Goal: Communication & Community: Share content

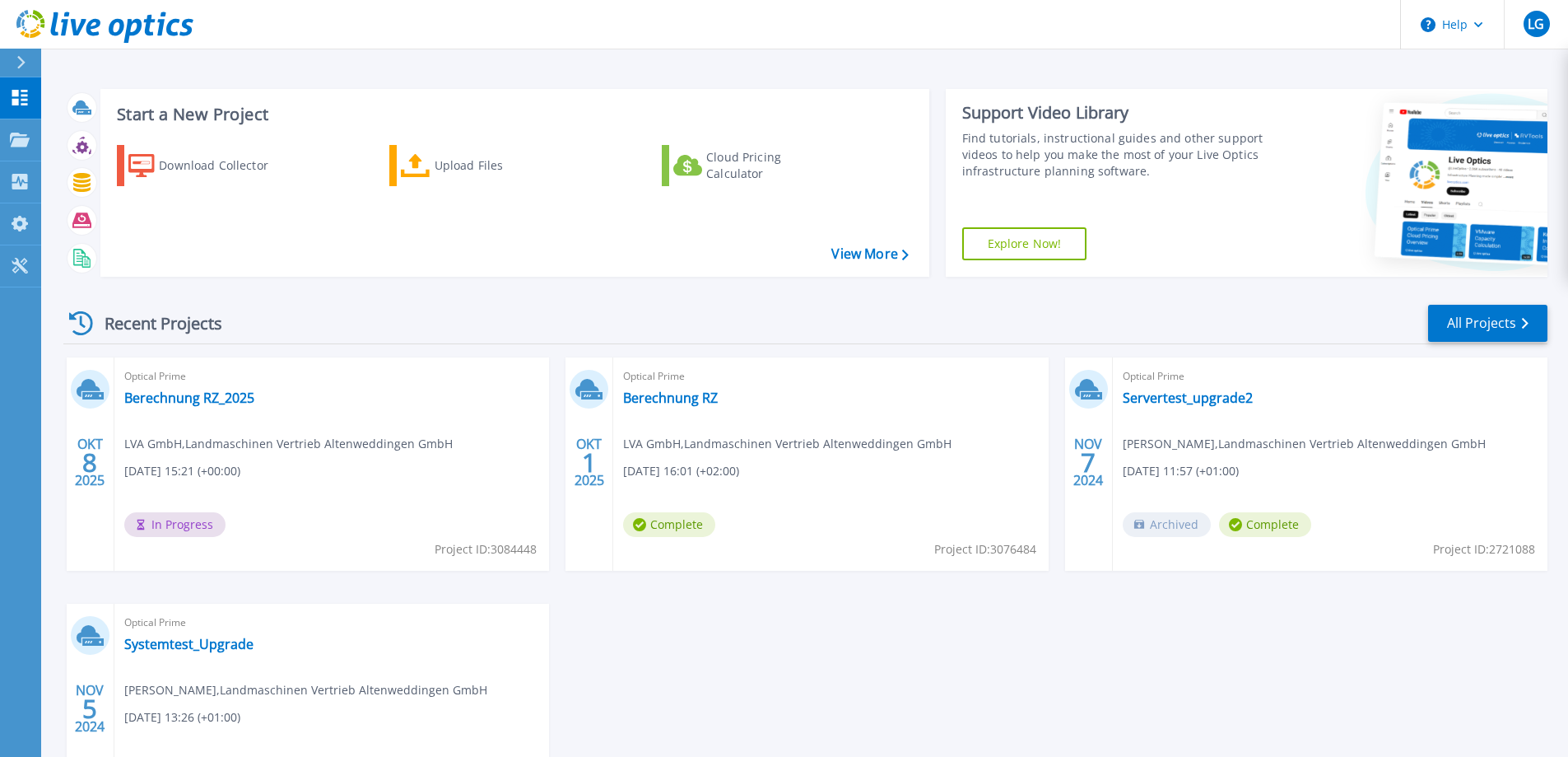
click at [393, 646] on div "Optical Prime Systemtest_Upgrade [PERSON_NAME] , Landmaschinen Vertrieb Altenwe…" at bounding box center [332, 710] width 435 height 214
click at [222, 396] on link "Berechnung RZ_2025" at bounding box center [189, 397] width 130 height 17
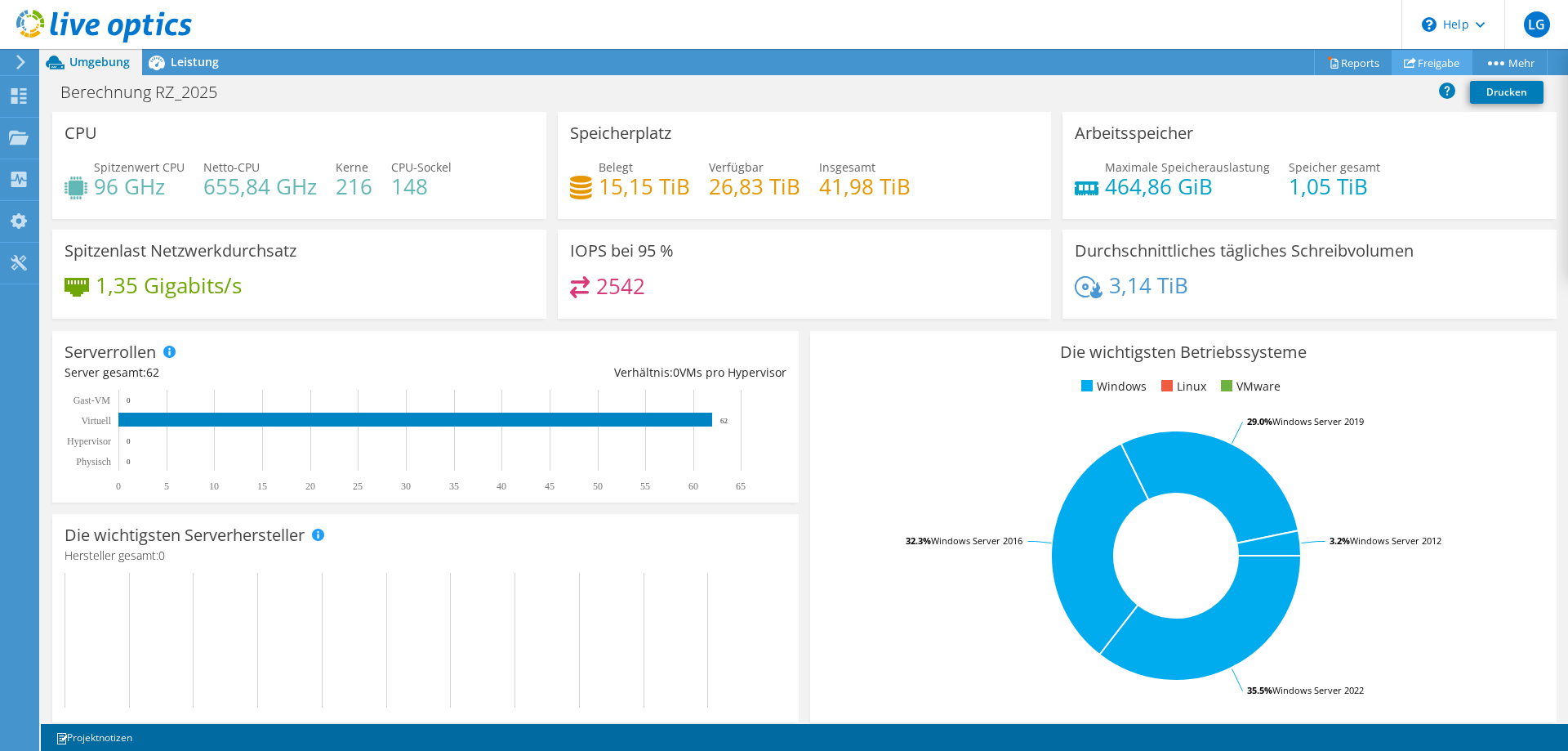
click at [1444, 59] on link "Freigabe" at bounding box center [1432, 62] width 80 height 25
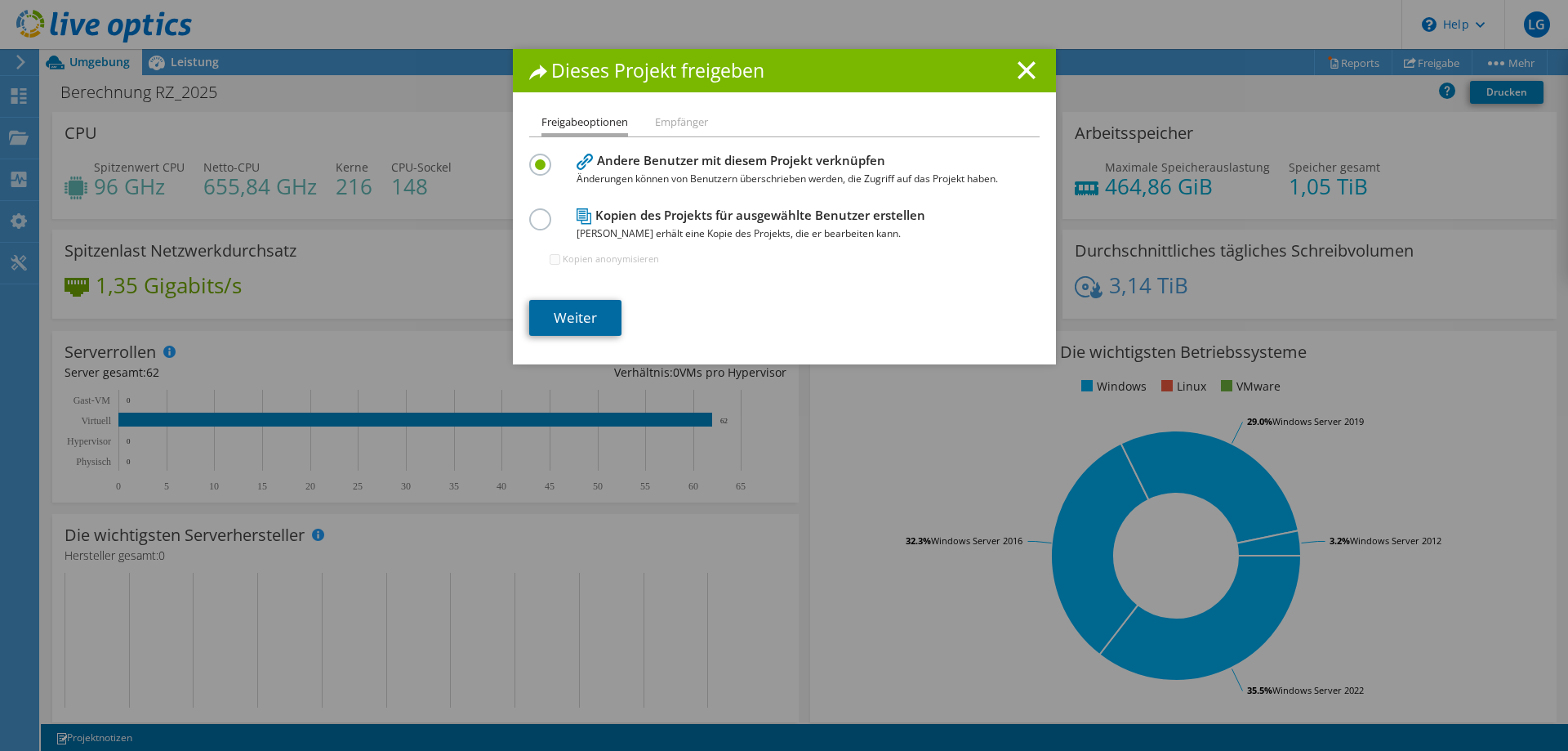
click at [581, 312] on link "Weiter" at bounding box center [575, 318] width 92 height 36
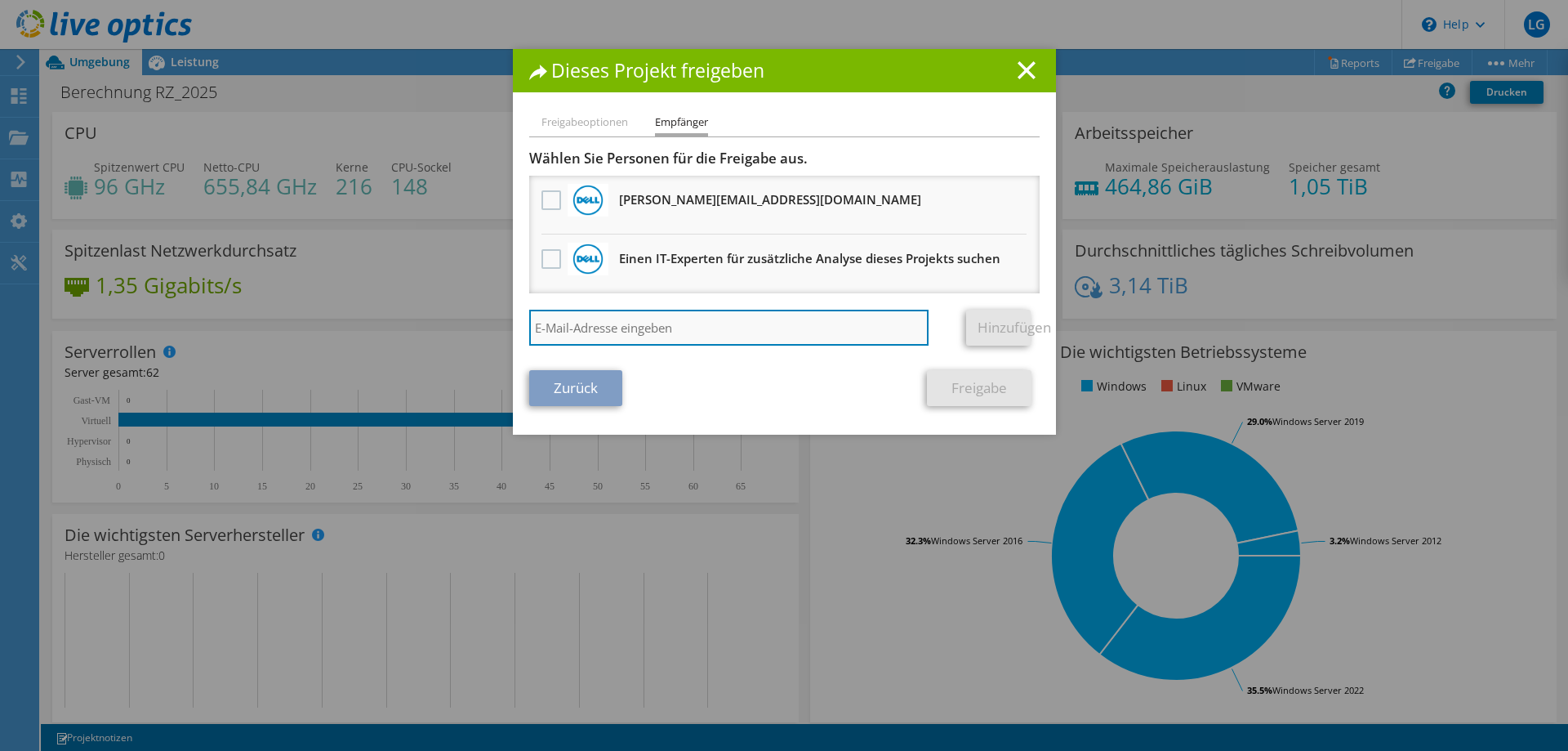
click at [620, 326] on input "search" at bounding box center [729, 327] width 400 height 36
click at [674, 316] on input "search" at bounding box center [729, 327] width 400 height 36
paste input "alexander.schumann@netgo.de"
type input "alexander.schumann@netgo.de"
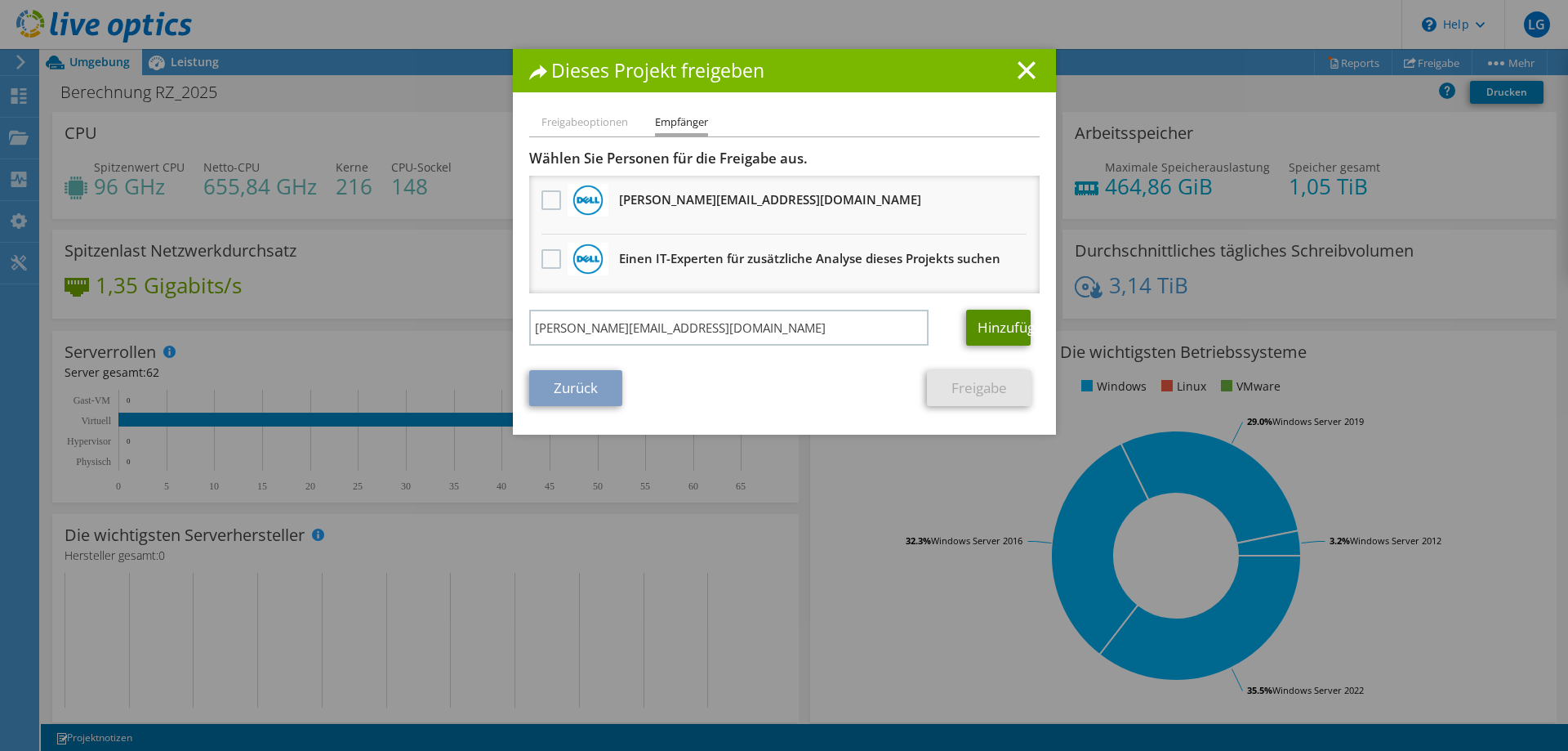
click at [1000, 324] on link "Hinzufügen" at bounding box center [998, 327] width 65 height 36
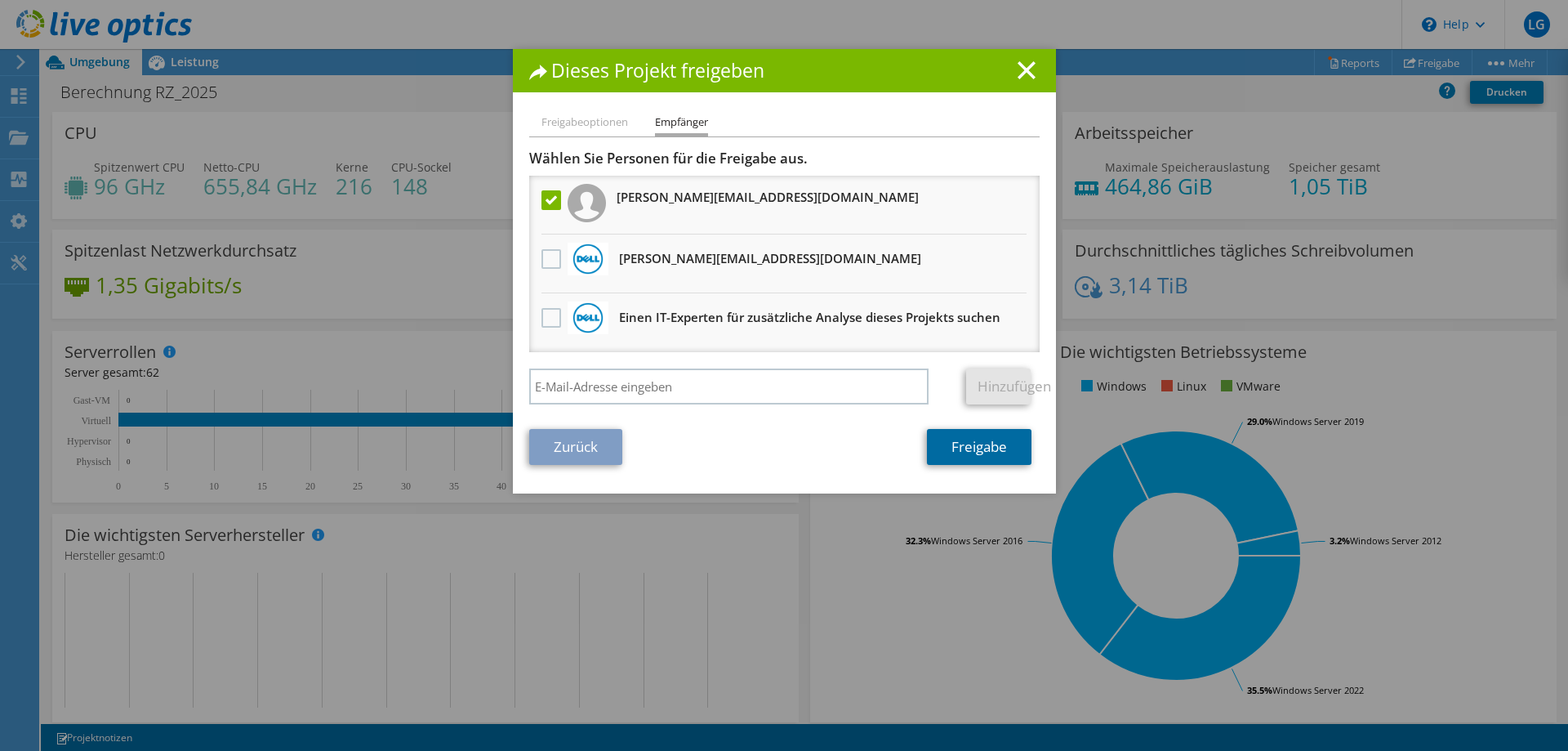
click at [979, 458] on link "Freigabe" at bounding box center [978, 446] width 104 height 36
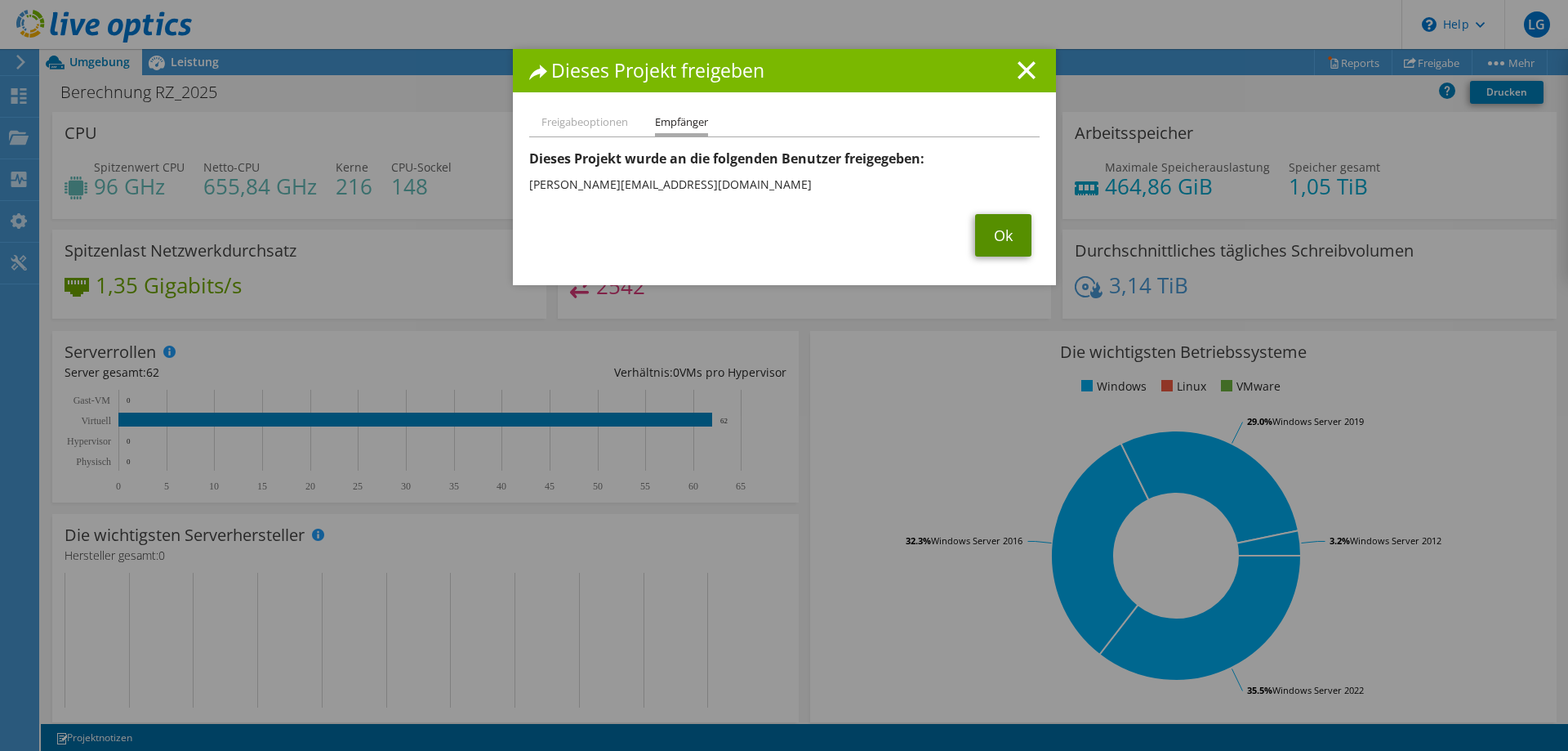
click at [986, 240] on link "Ok" at bounding box center [1003, 235] width 56 height 43
